Goal: Task Accomplishment & Management: Use online tool/utility

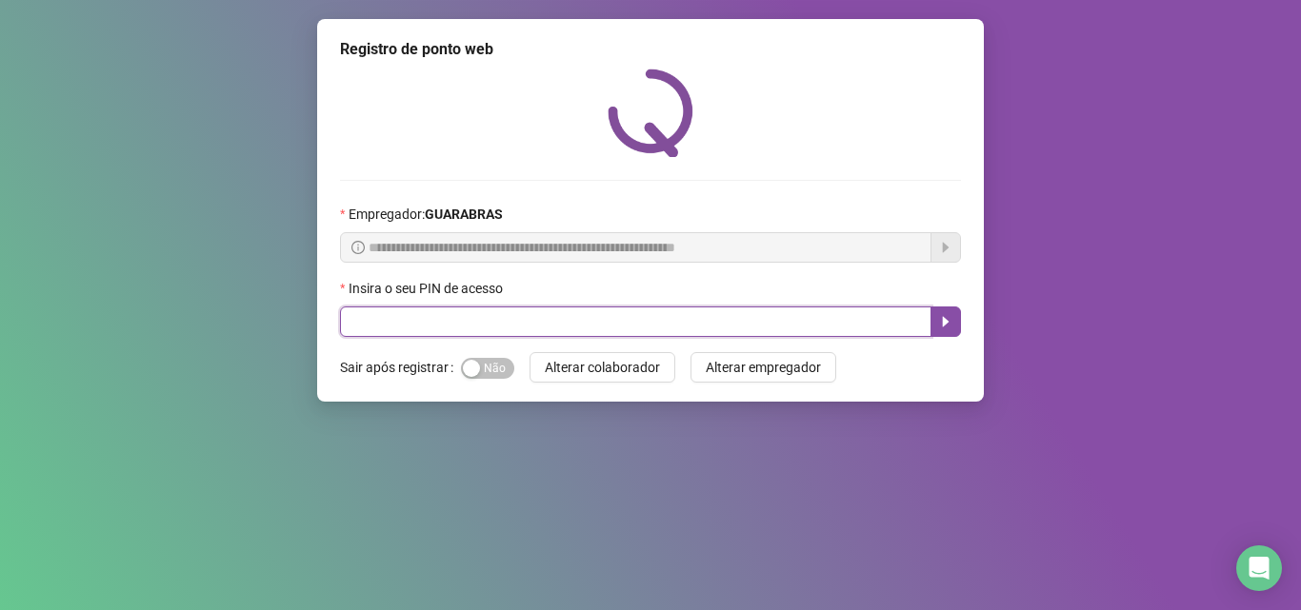
click at [576, 321] on input "text" at bounding box center [635, 322] width 591 height 30
type input "*****"
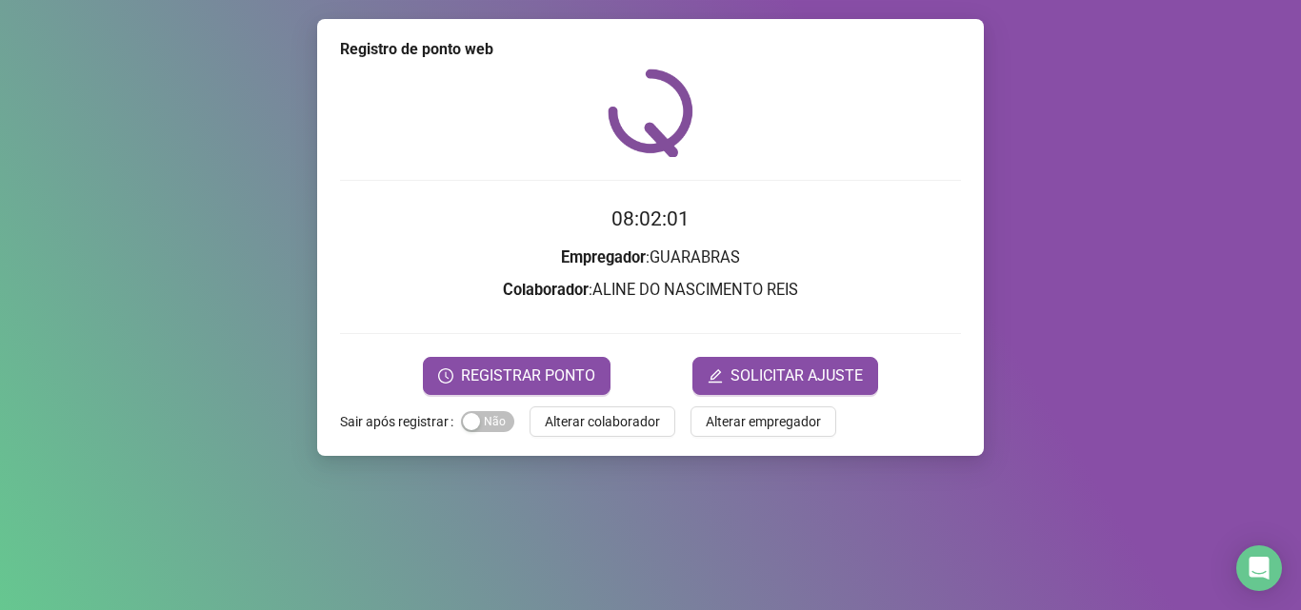
click at [491, 315] on form "08:02:01 Empregador : GUARABRAS Colaborador : ALINE DO NASCIMENTO REIS REGISTRA…" at bounding box center [650, 299] width 621 height 190
click at [518, 375] on span "REGISTRAR PONTO" at bounding box center [528, 376] width 134 height 23
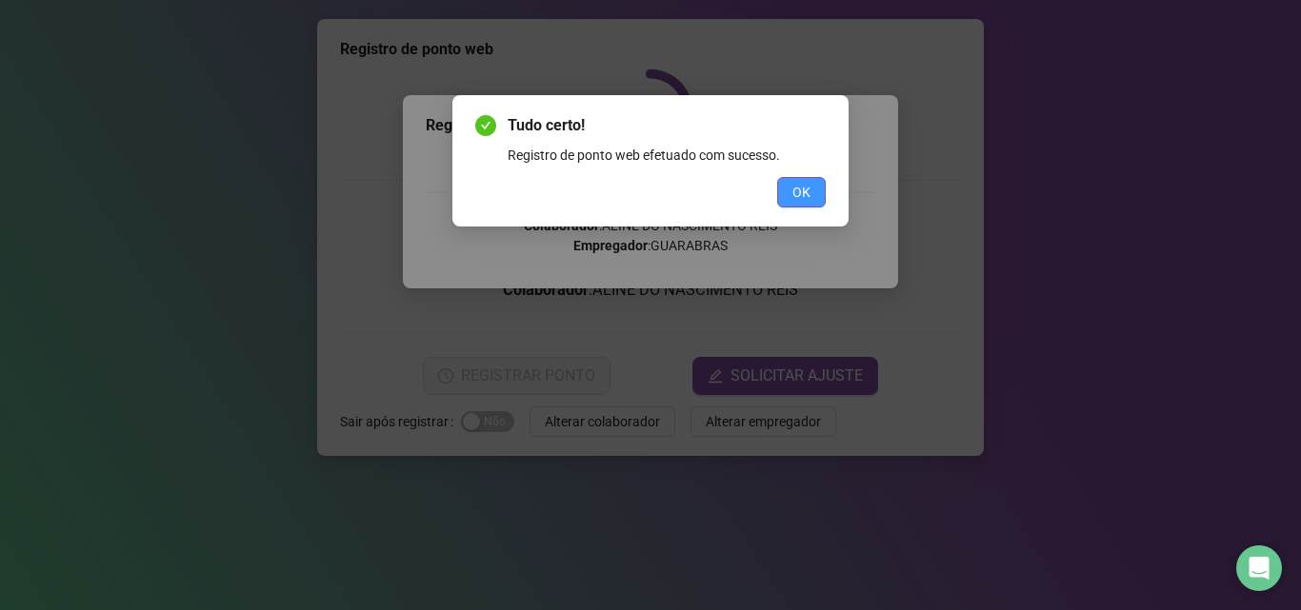
click at [821, 181] on button "OK" at bounding box center [801, 192] width 49 height 30
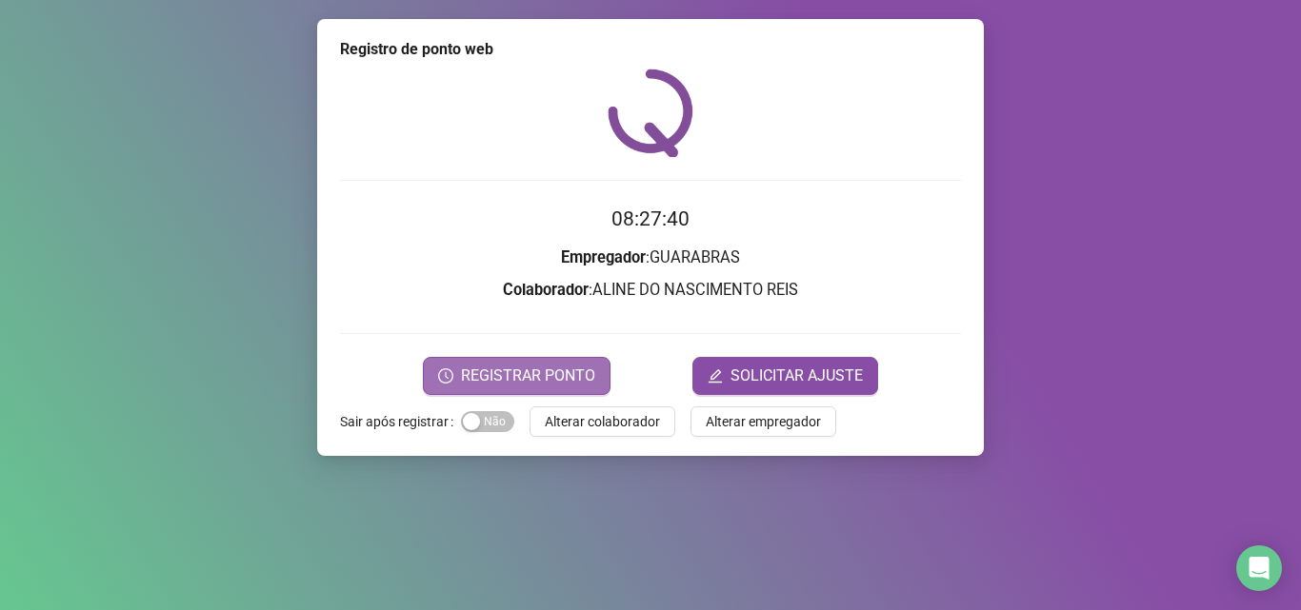
click at [603, 371] on button "REGISTRAR PONTO" at bounding box center [517, 376] width 188 height 38
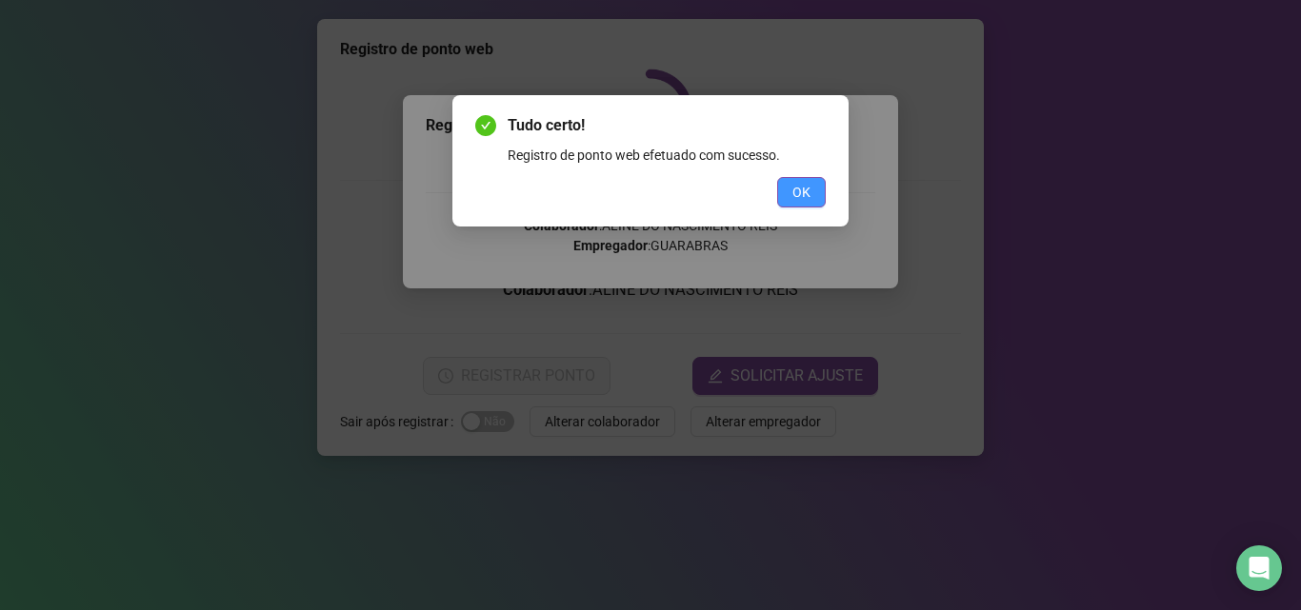
click at [793, 198] on span "OK" at bounding box center [801, 192] width 18 height 21
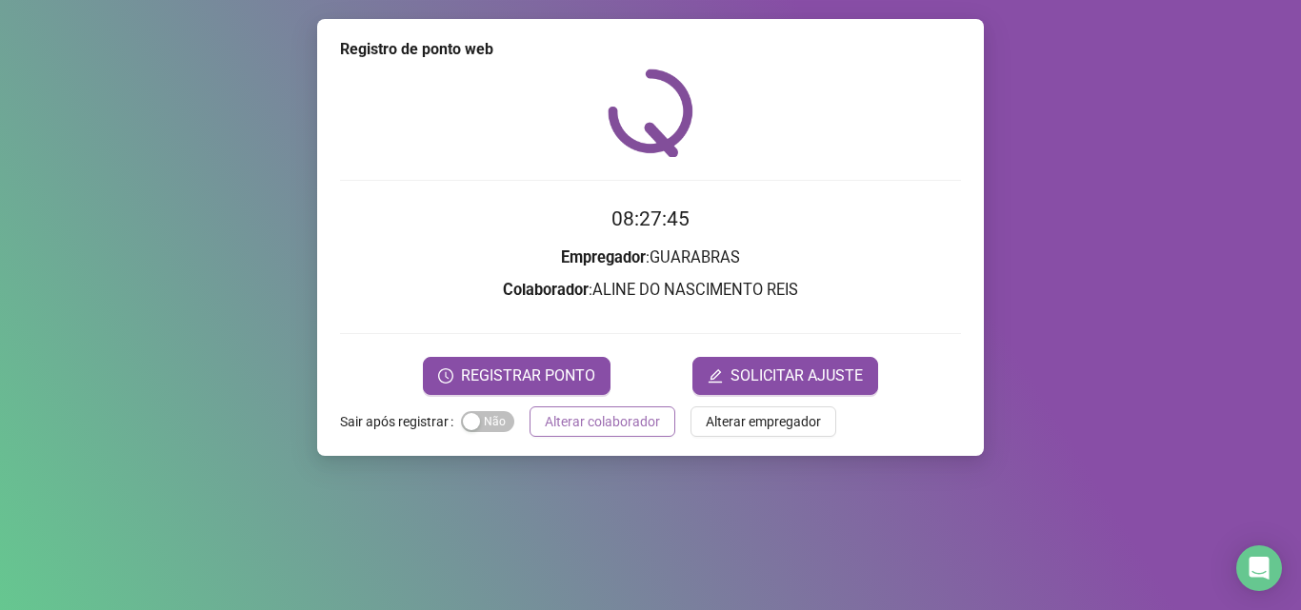
click at [602, 426] on span "Alterar colaborador" at bounding box center [602, 421] width 115 height 21
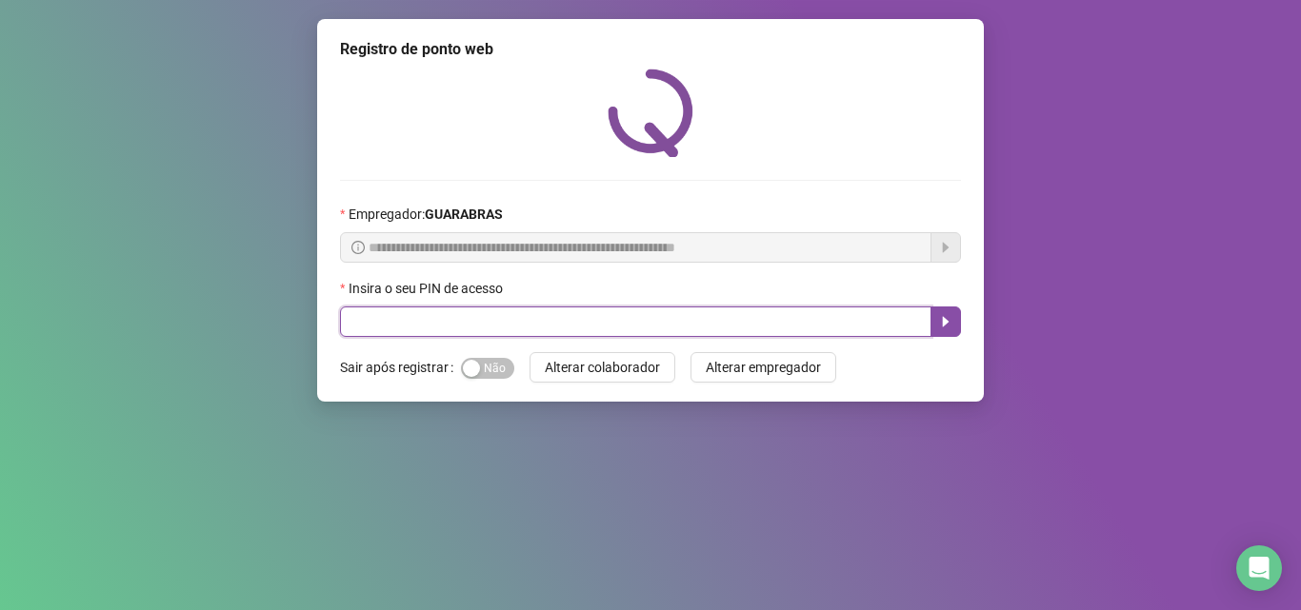
click at [646, 330] on input "text" at bounding box center [635, 322] width 591 height 30
type input "*****"
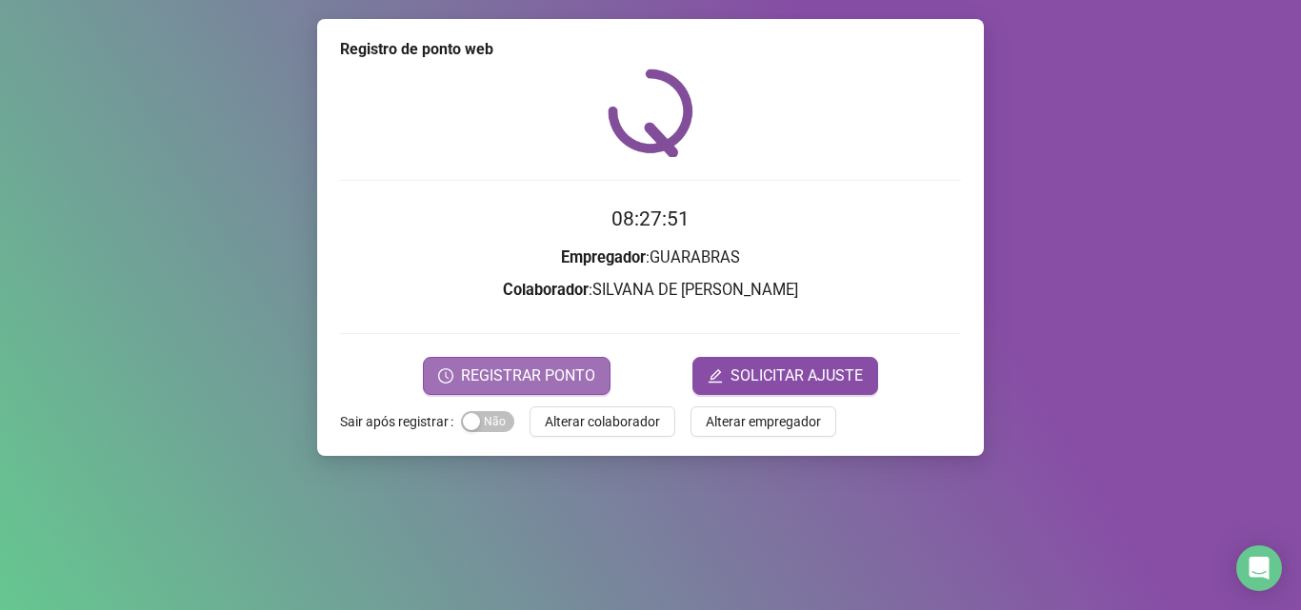
click at [559, 371] on span "REGISTRAR PONTO" at bounding box center [528, 376] width 134 height 23
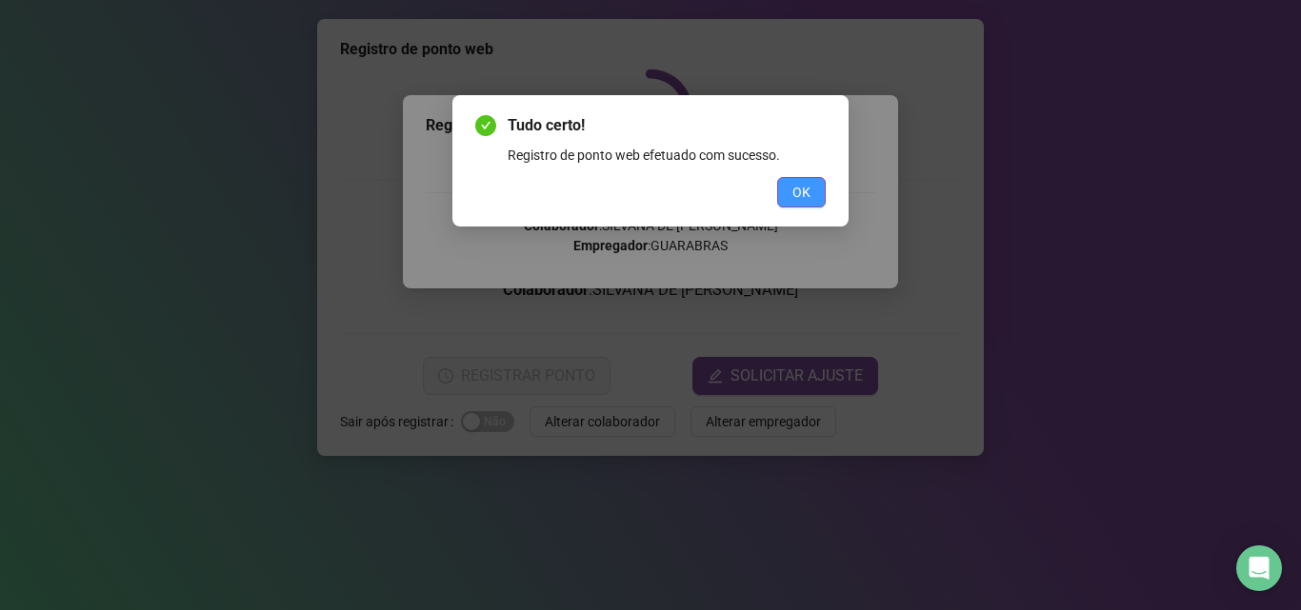
click at [788, 202] on button "OK" at bounding box center [801, 192] width 49 height 30
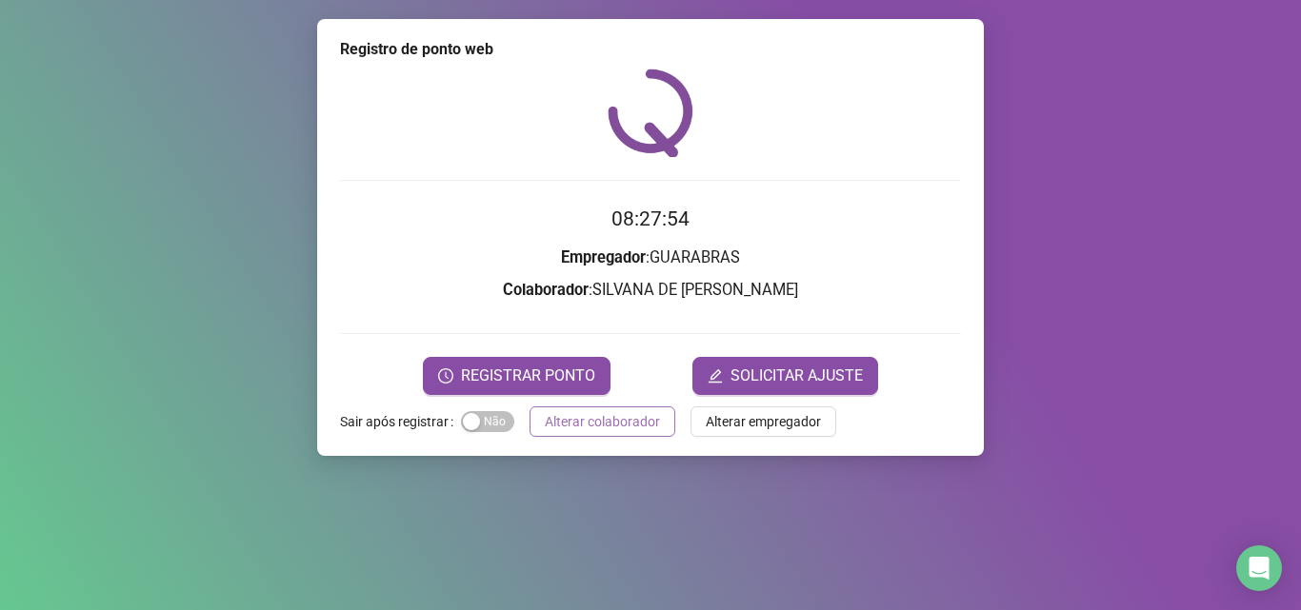
click at [561, 422] on span "Alterar colaborador" at bounding box center [602, 421] width 115 height 21
